Goal: Task Accomplishment & Management: Complete application form

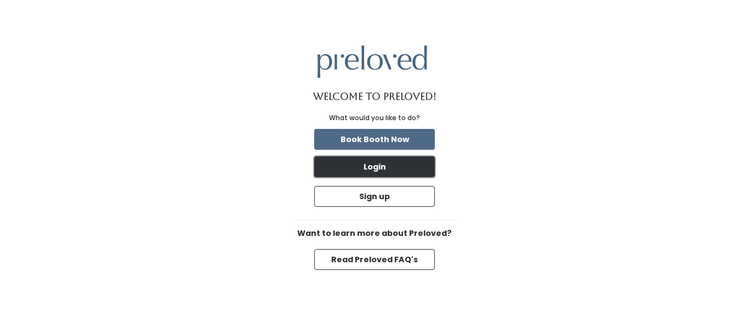
click at [393, 171] on button "Login" at bounding box center [374, 166] width 121 height 21
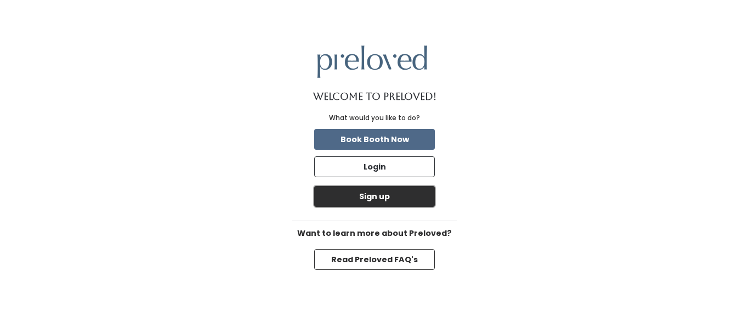
click at [391, 203] on button "Sign up" at bounding box center [374, 196] width 121 height 21
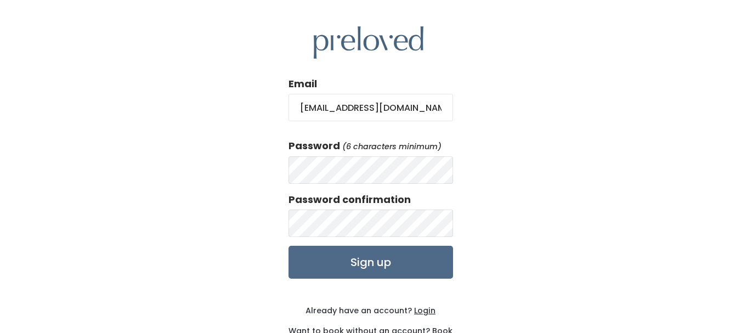
type input "[EMAIL_ADDRESS][DOMAIN_NAME]"
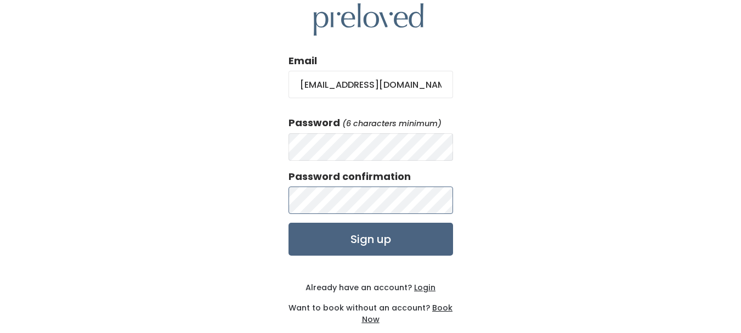
scroll to position [42, 0]
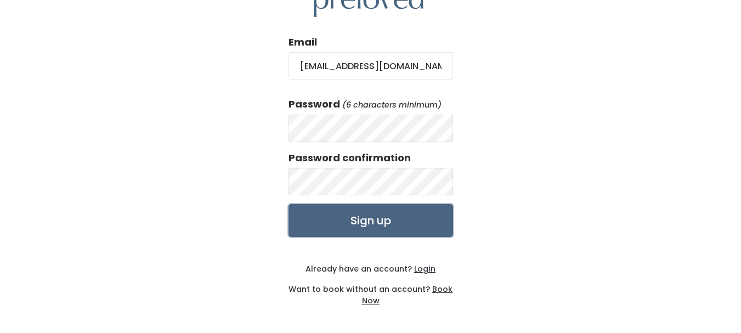
click at [369, 231] on input "Sign up" at bounding box center [370, 220] width 164 height 33
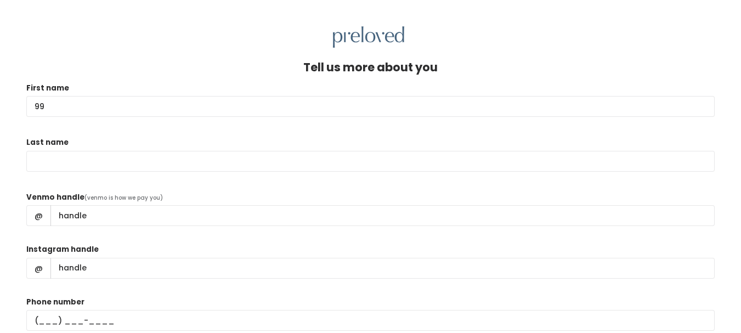
type input "99"
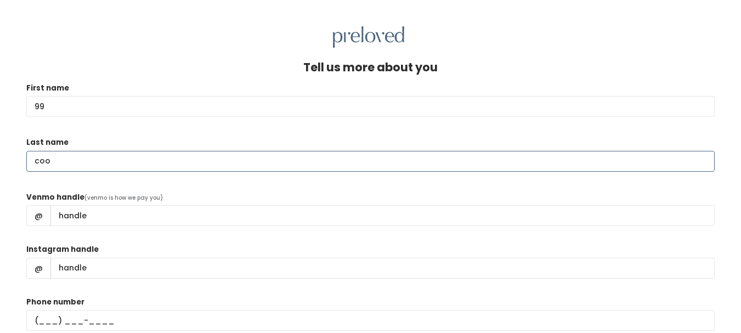
type input "coo"
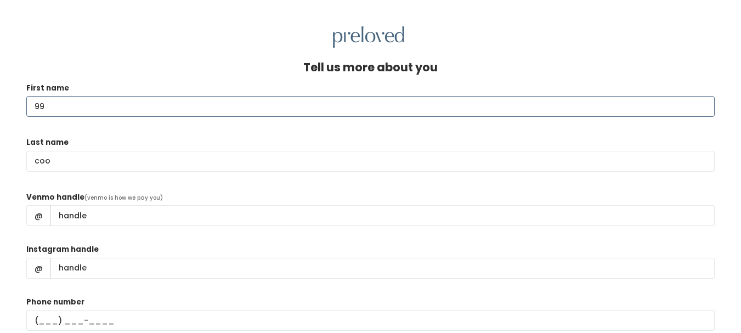
click at [263, 112] on input "99" at bounding box center [370, 106] width 688 height 21
type input "99coolz"
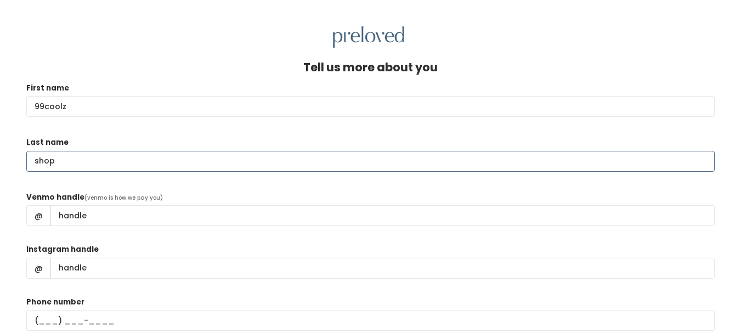
scroll to position [49, 0]
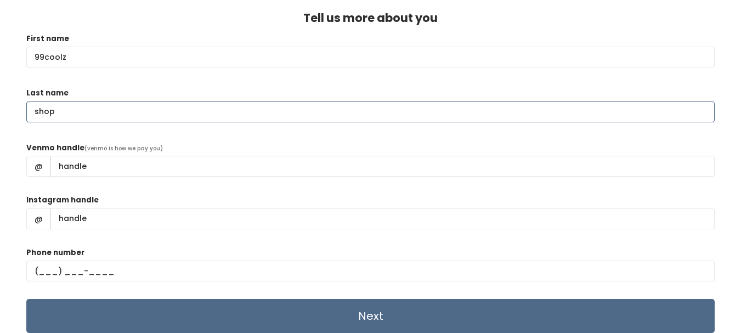
type input "shop"
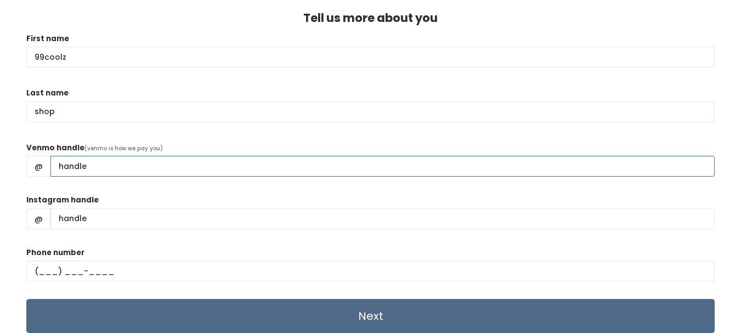
click at [98, 171] on input "Venmo handle" at bounding box center [382, 166] width 664 height 21
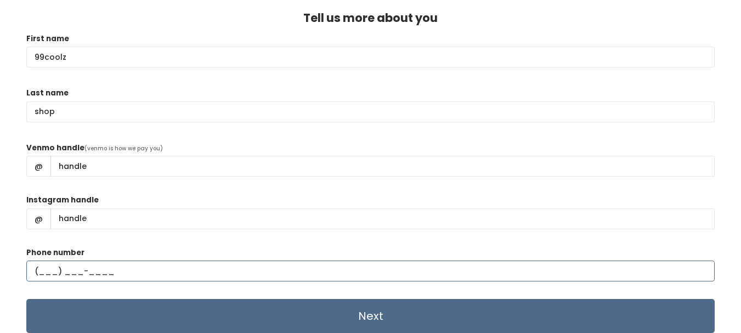
click at [53, 272] on input "text" at bounding box center [370, 270] width 688 height 21
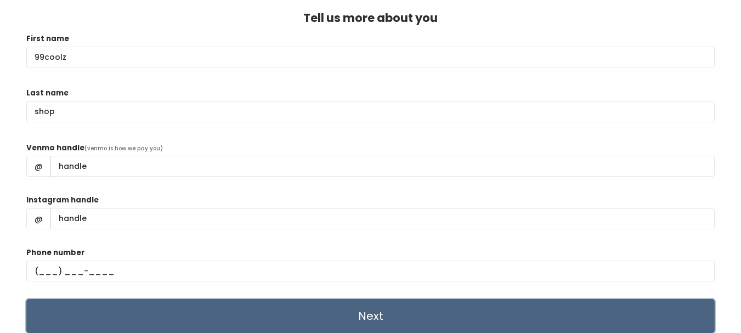
click at [382, 314] on input "Next" at bounding box center [370, 316] width 688 height 34
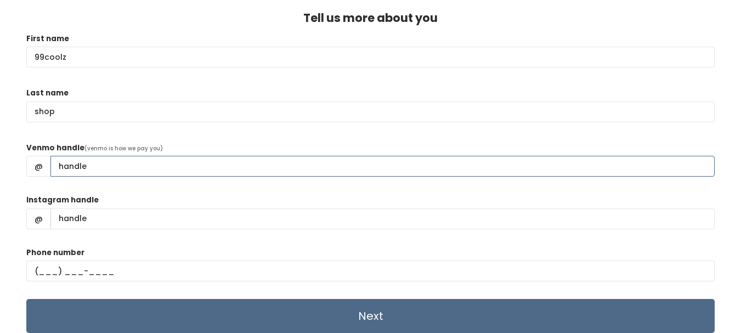
click at [99, 164] on input "Venmo handle" at bounding box center [382, 166] width 664 height 21
click at [80, 167] on input "Venmo handle" at bounding box center [382, 166] width 664 height 21
type input "s"
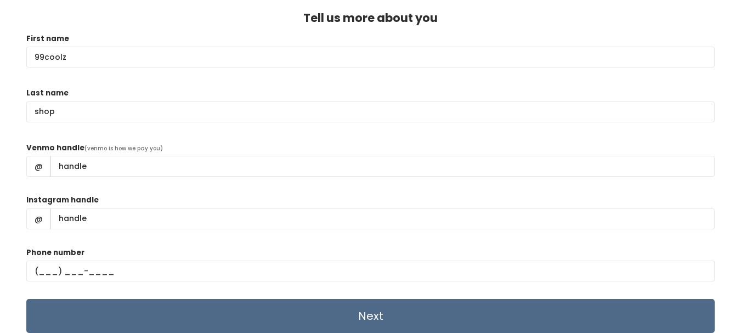
click at [34, 146] on label "Venmo handle" at bounding box center [55, 148] width 58 height 11
click at [50, 156] on input "Venmo handle" at bounding box center [382, 166] width 664 height 21
click at [34, 146] on label "Venmo handle" at bounding box center [55, 148] width 58 height 11
click at [50, 156] on input "Venmo handle" at bounding box center [382, 166] width 664 height 21
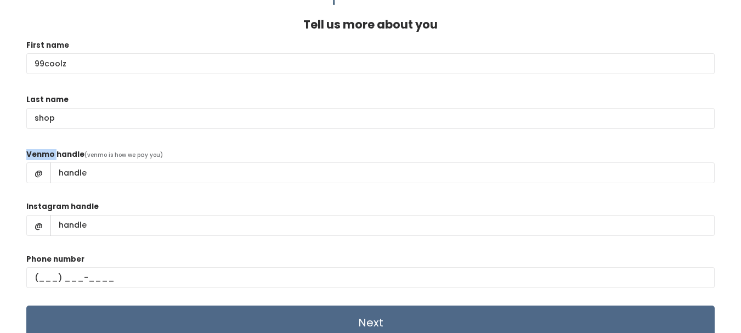
scroll to position [0, 0]
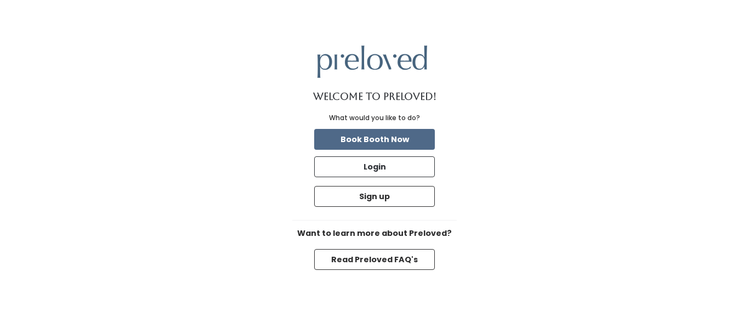
click at [401, 67] on img at bounding box center [372, 62] width 110 height 32
